Goal: Complete application form

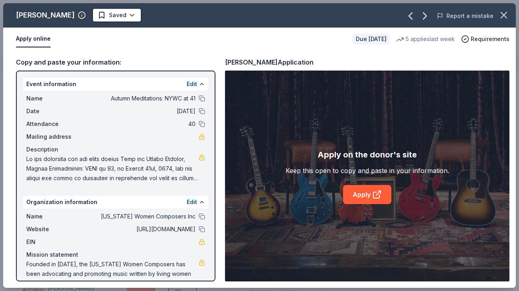
scroll to position [21, 0]
click at [503, 16] on icon "button" at bounding box center [504, 15] width 6 height 6
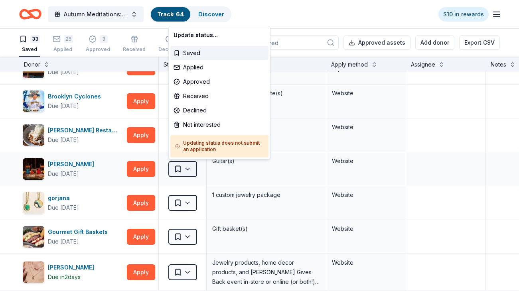
click at [189, 168] on html "Autumn Meditations: NYWC at 41 Track · 64 Discover $10 in rewards 33 Saved 25 A…" at bounding box center [259, 145] width 519 height 291
click at [204, 72] on div "Applied" at bounding box center [219, 67] width 98 height 14
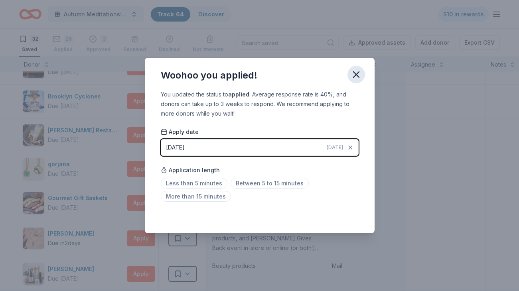
click at [352, 74] on icon "button" at bounding box center [355, 74] width 11 height 11
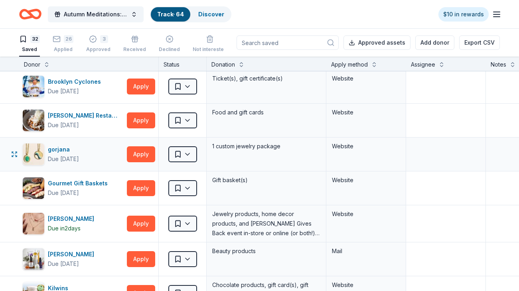
scroll to position [38, 0]
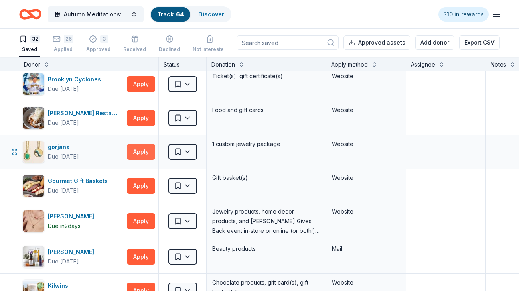
click at [139, 152] on button "Apply" at bounding box center [141, 152] width 28 height 16
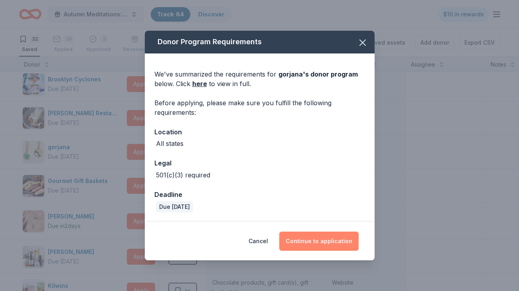
click at [319, 238] on button "Continue to application" at bounding box center [318, 241] width 79 height 19
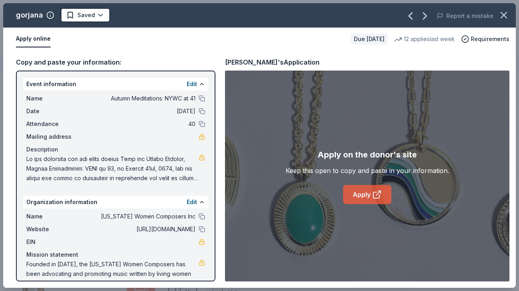
click at [361, 195] on link "Apply" at bounding box center [367, 194] width 48 height 19
click at [504, 17] on icon "button" at bounding box center [504, 15] width 6 height 6
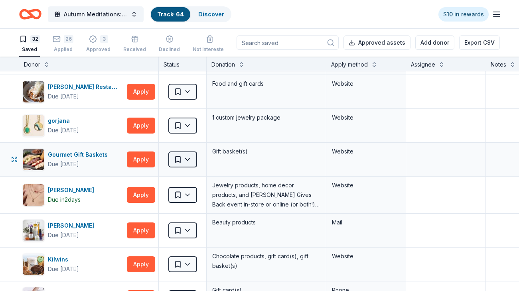
scroll to position [74, 0]
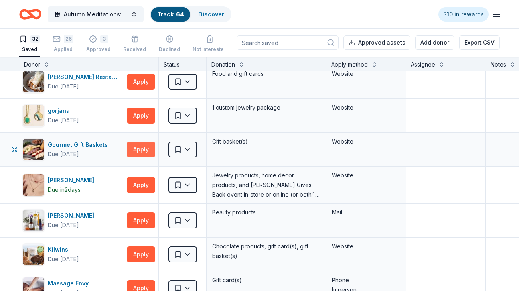
click at [140, 146] on button "Apply" at bounding box center [141, 150] width 28 height 16
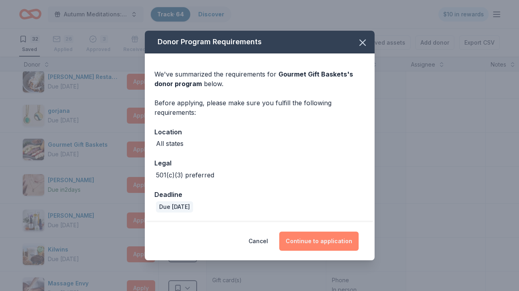
click at [325, 243] on button "Continue to application" at bounding box center [318, 241] width 79 height 19
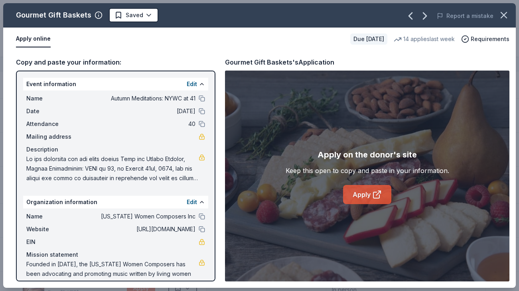
click at [361, 191] on link "Apply" at bounding box center [367, 194] width 48 height 19
click at [503, 15] on icon "button" at bounding box center [504, 15] width 6 height 6
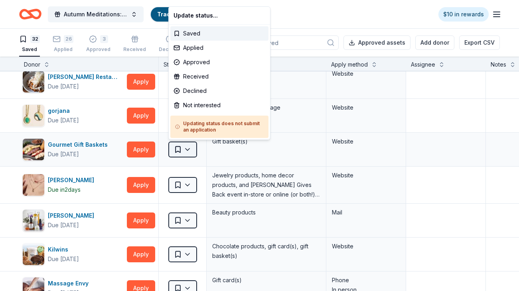
click at [180, 153] on html "Autumn Meditations: NYWC at 41 Track · 64 Discover $10 in rewards 32 Saved 26 A…" at bounding box center [259, 145] width 519 height 291
drag, startPoint x: 212, startPoint y: 62, endPoint x: 209, endPoint y: 48, distance: 14.4
click at [209, 48] on div "Update status... Saved Applied Approved Received Declined Not interested Updati…" at bounding box center [219, 73] width 102 height 134
click at [209, 48] on div "Applied" at bounding box center [219, 48] width 98 height 14
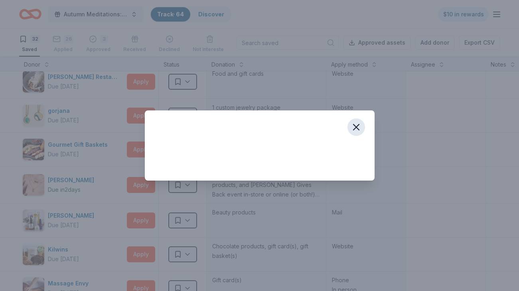
click at [356, 126] on icon "button" at bounding box center [355, 127] width 11 height 11
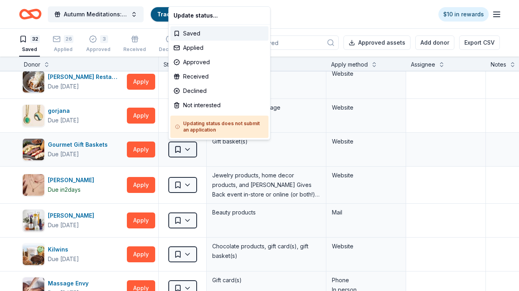
click at [183, 150] on html "Autumn Meditations: NYWC at 41 Track · 64 Discover $10 in rewards 32 Saved 26 A…" at bounding box center [259, 145] width 519 height 291
click at [219, 49] on div "Applied" at bounding box center [219, 48] width 98 height 14
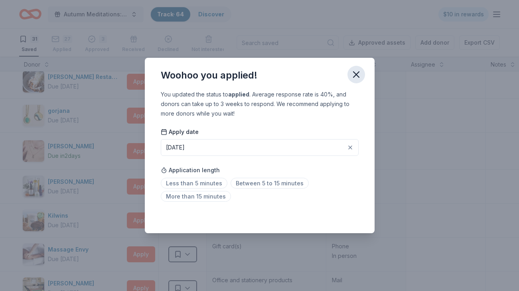
click at [360, 77] on icon "button" at bounding box center [355, 74] width 11 height 11
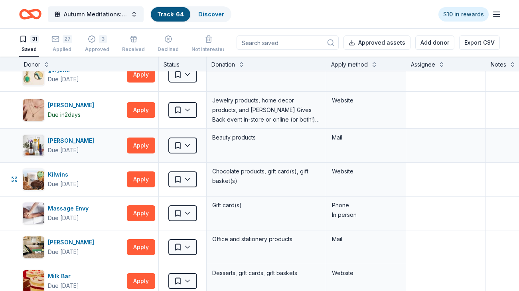
scroll to position [115, 0]
click at [148, 144] on button "Apply" at bounding box center [141, 146] width 28 height 16
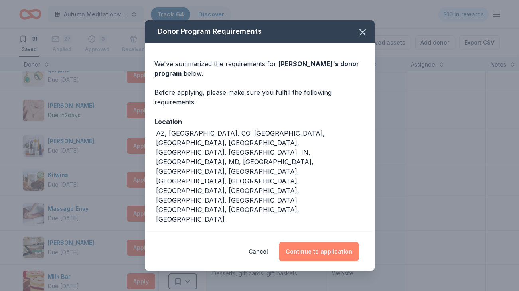
click at [311, 250] on button "Continue to application" at bounding box center [318, 251] width 79 height 19
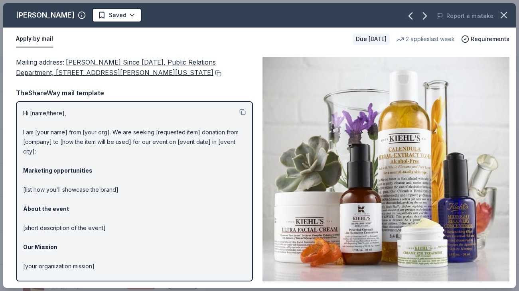
click at [213, 74] on button at bounding box center [217, 73] width 8 height 6
